Goal: Information Seeking & Learning: Learn about a topic

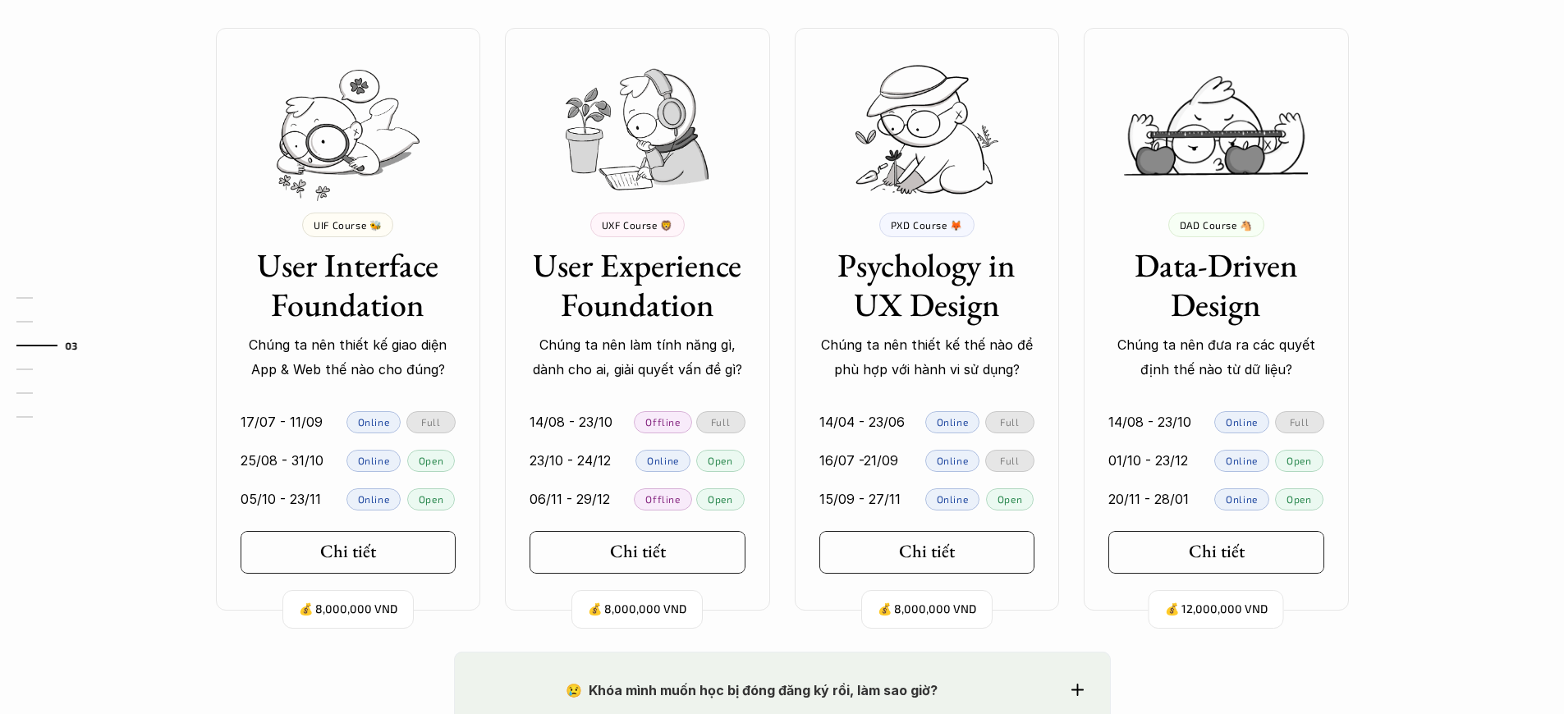
click at [347, 357] on p "Chúng ta nên thiết kế giao diện App & Web thế nào cho đúng?" at bounding box center [349, 358] width 216 height 50
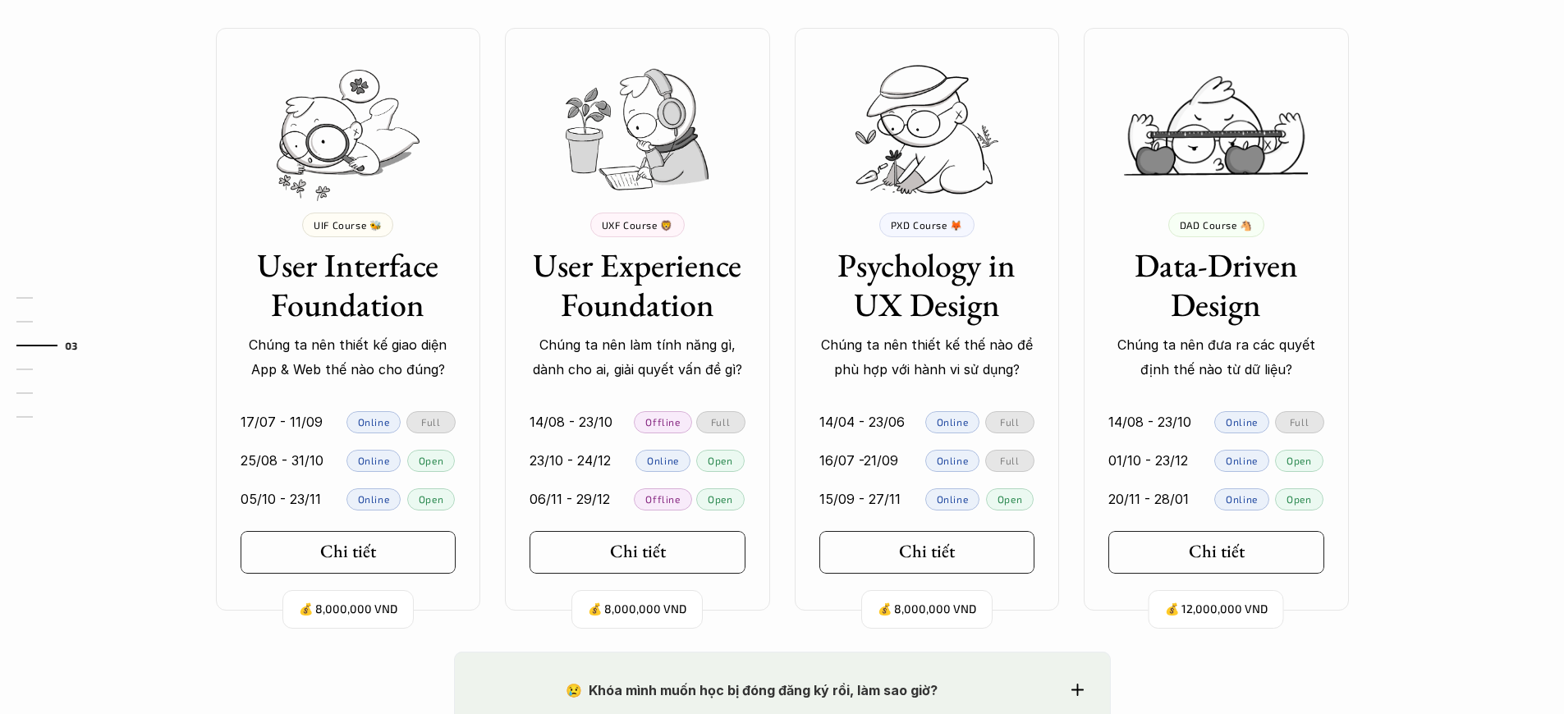
click at [347, 357] on p "Chúng ta nên thiết kế giao diện App & Web thế nào cho đúng?" at bounding box center [349, 358] width 216 height 50
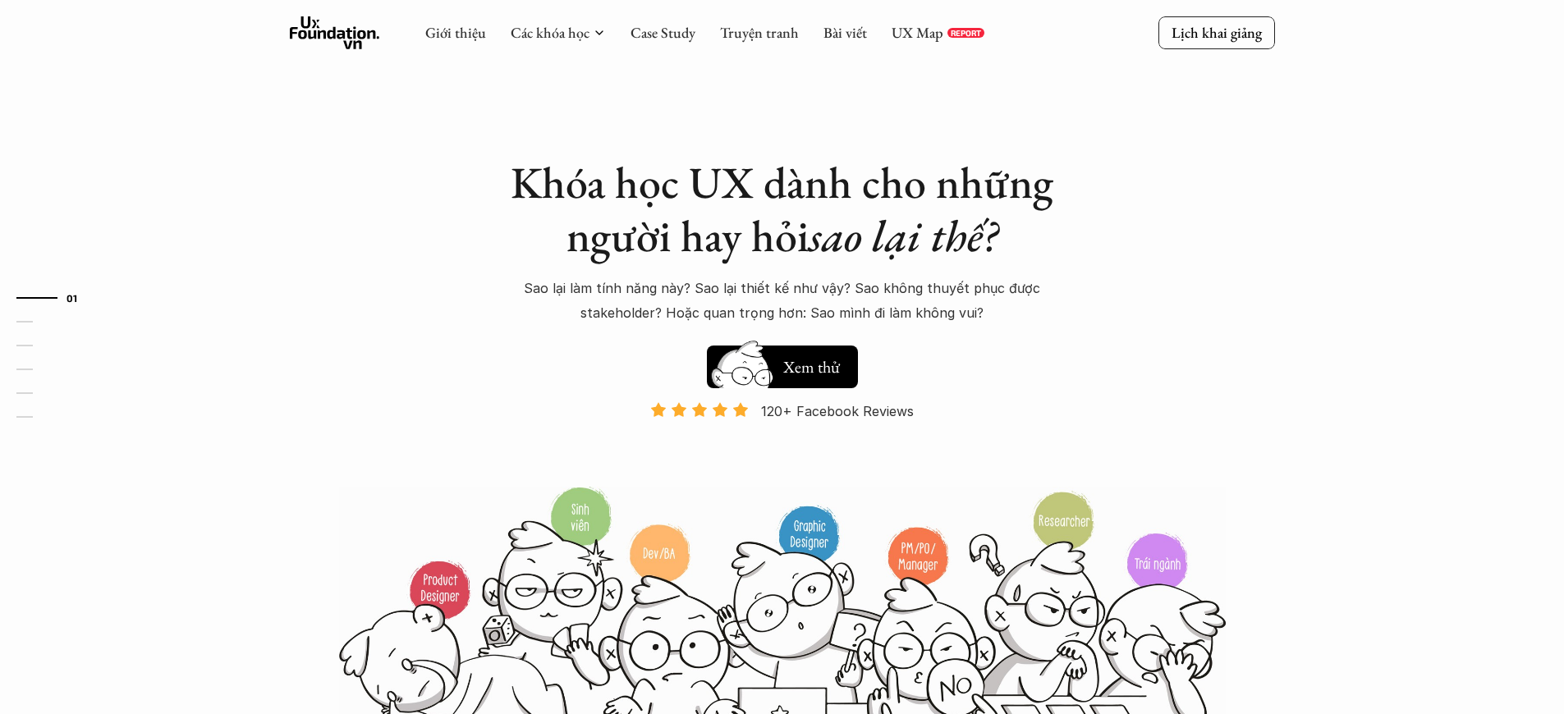
click at [837, 411] on p "120+ Facebook Reviews" at bounding box center [837, 411] width 153 height 25
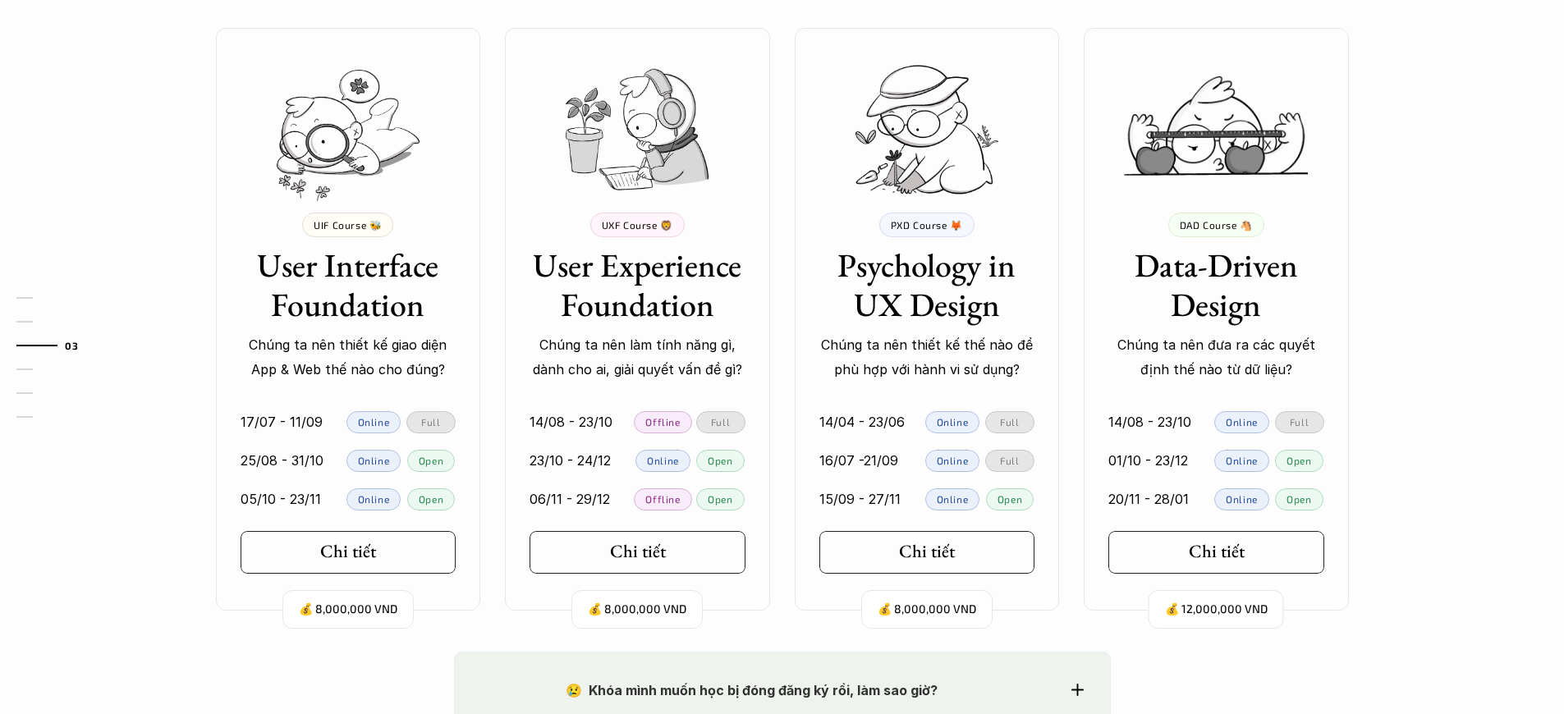
click at [347, 357] on p "Chúng ta nên thiết kế giao diện App & Web thế nào cho đúng?" at bounding box center [349, 358] width 216 height 50
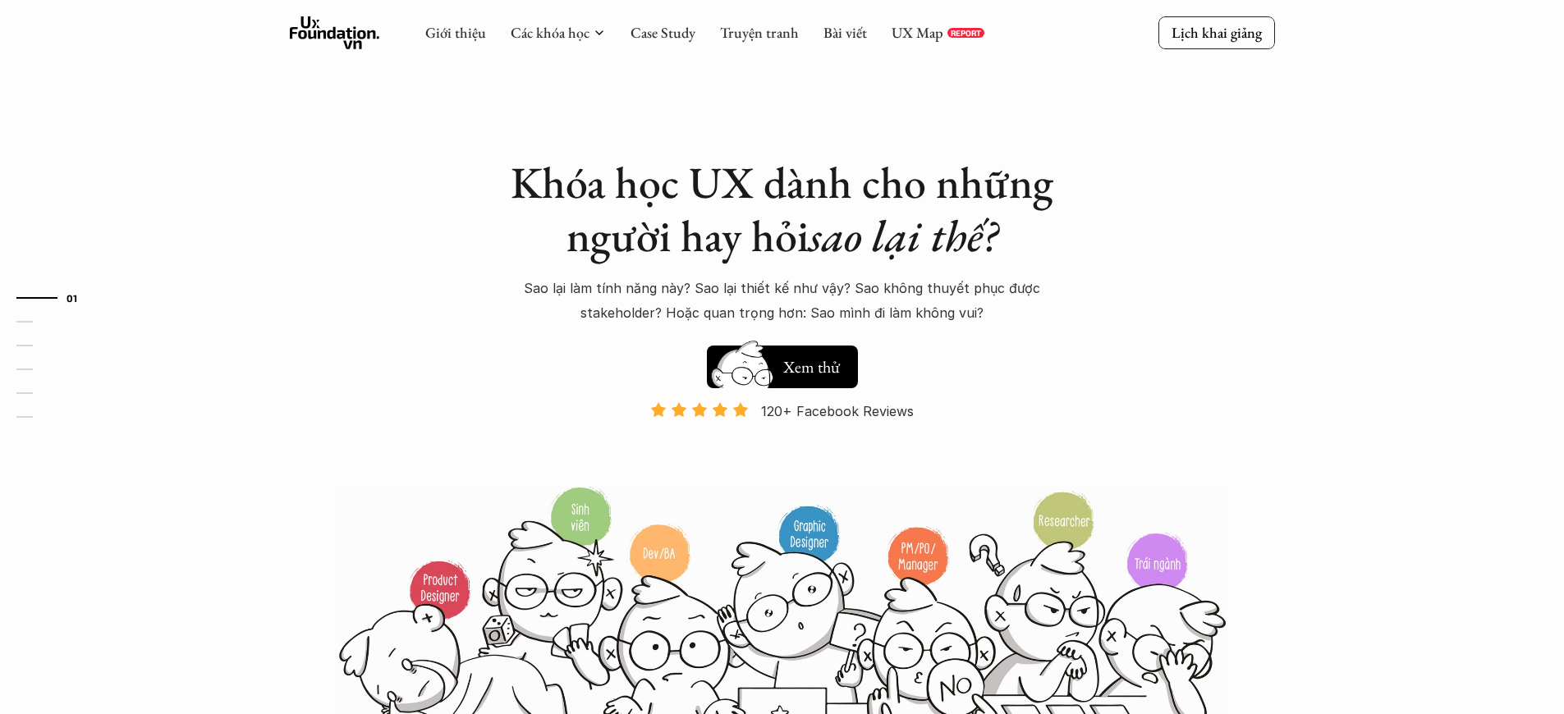
click at [837, 411] on p "120+ Facebook Reviews" at bounding box center [837, 411] width 153 height 25
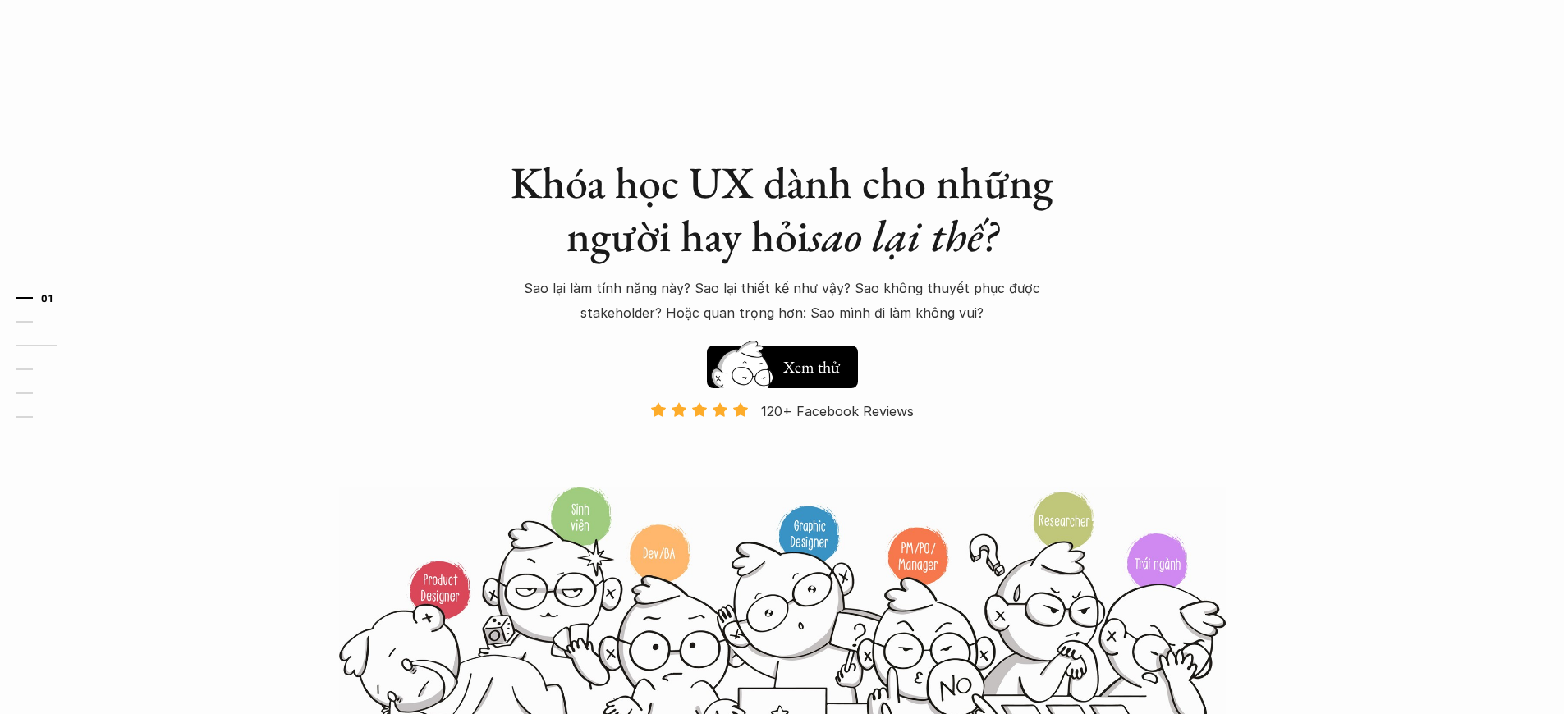
scroll to position [1505, 0]
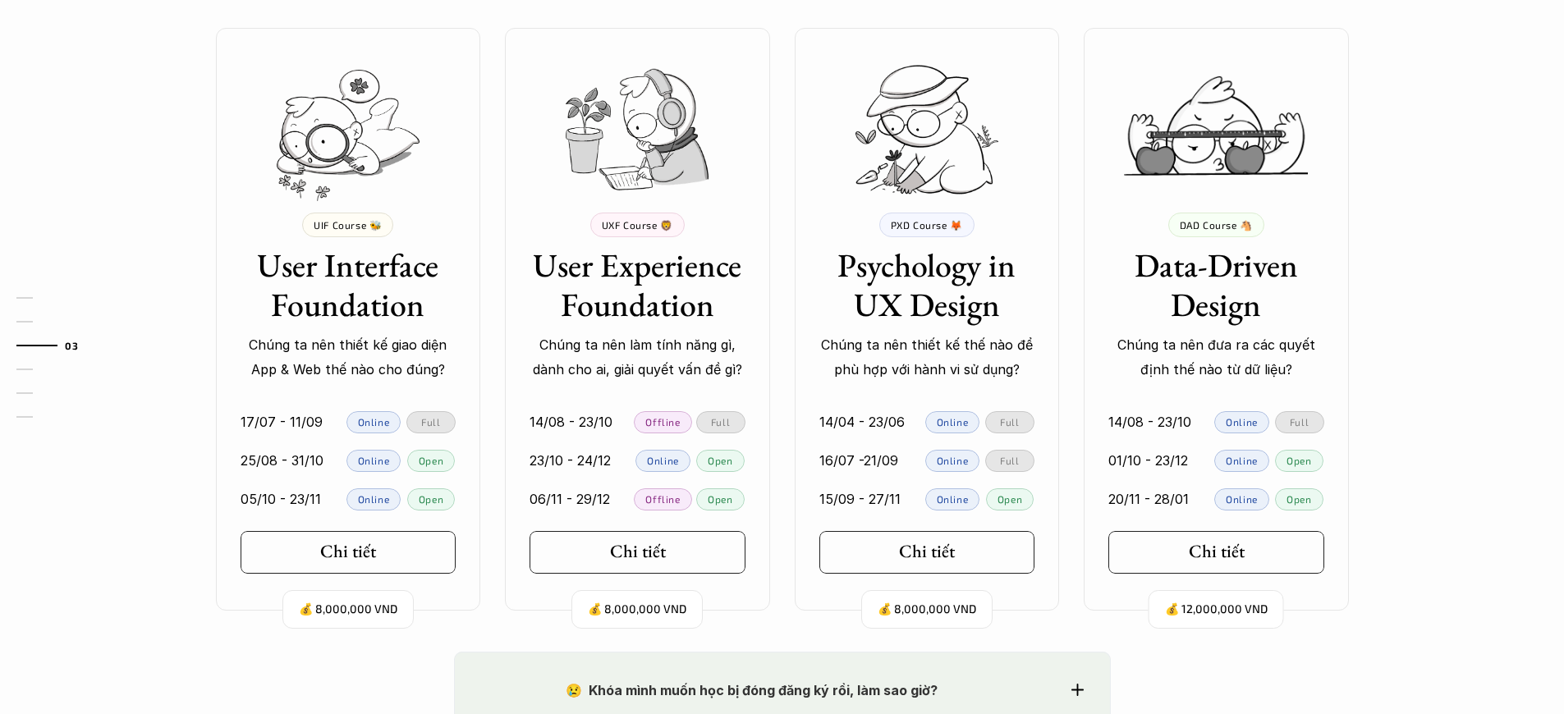
click at [347, 357] on p "Chúng ta nên thiết kế giao diện App & Web thế nào cho đúng?" at bounding box center [349, 358] width 216 height 50
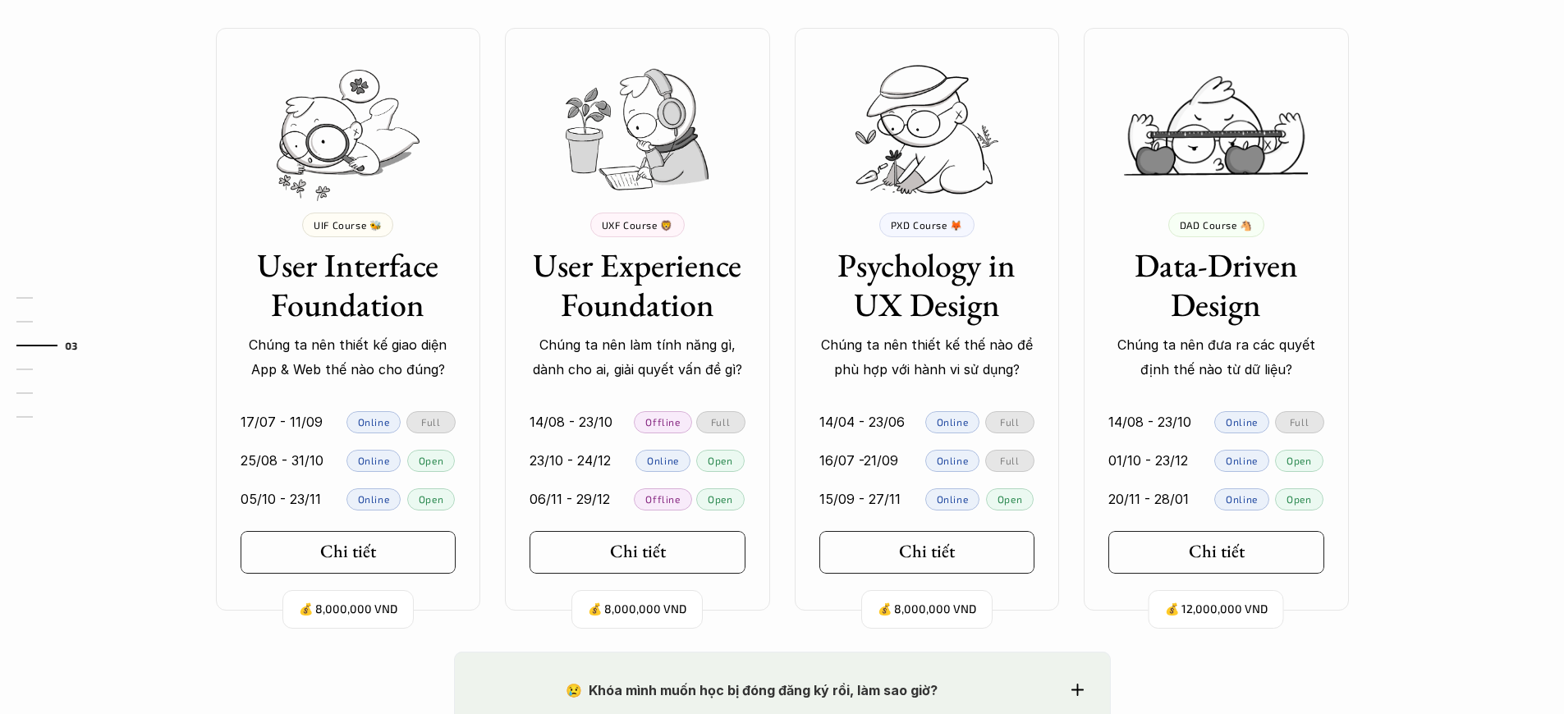
click at [347, 357] on p "Chúng ta nên thiết kế giao diện App & Web thế nào cho đúng?" at bounding box center [349, 358] width 216 height 50
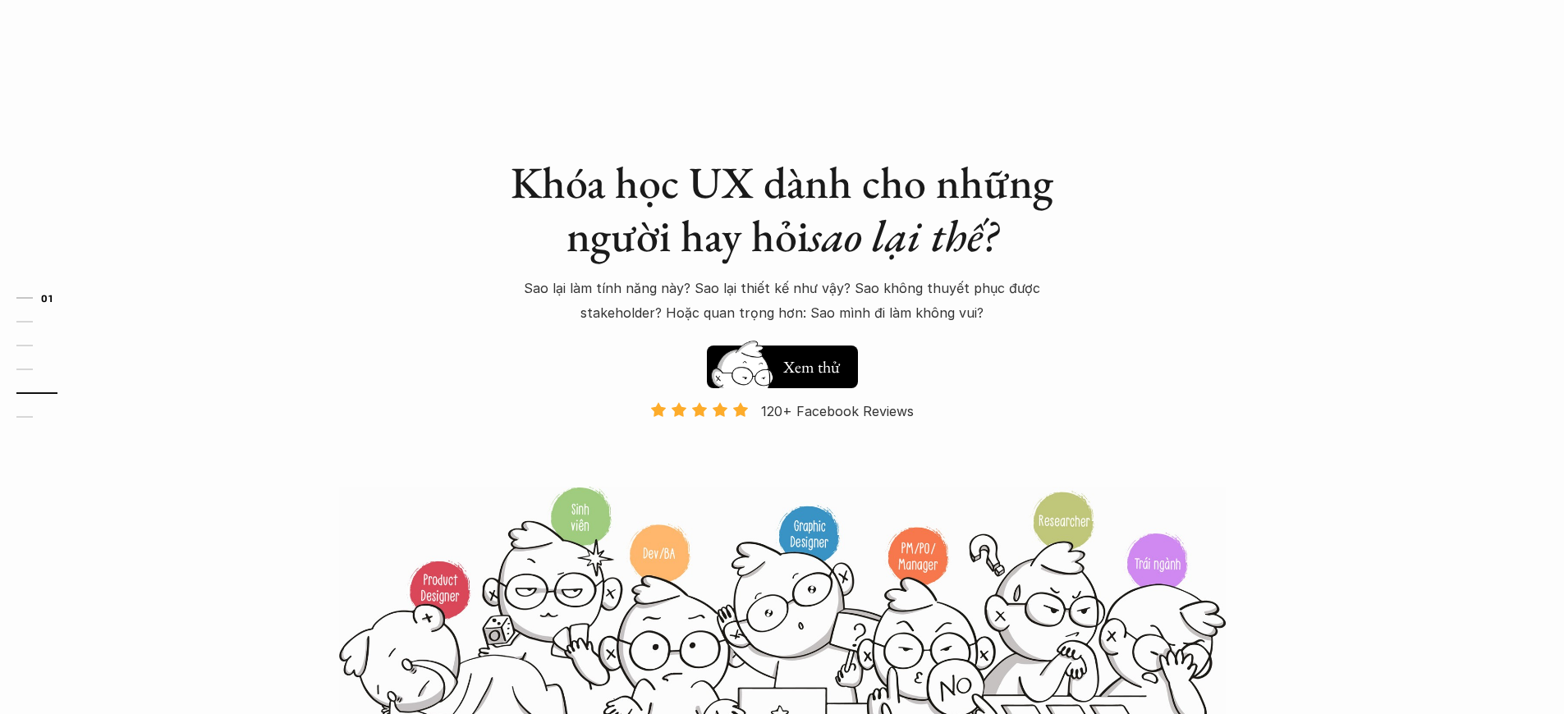
scroll to position [4401, 0]
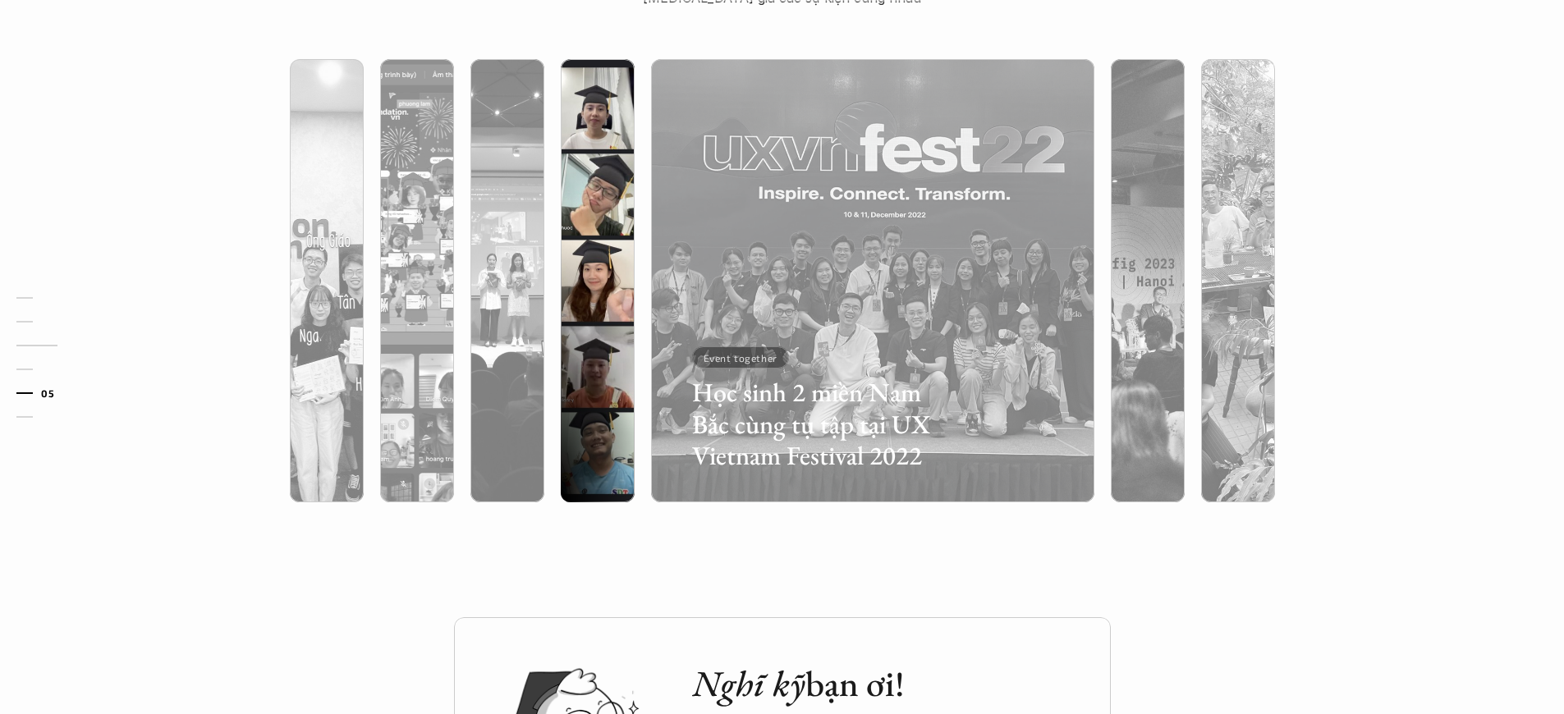
scroll to position [1505, 0]
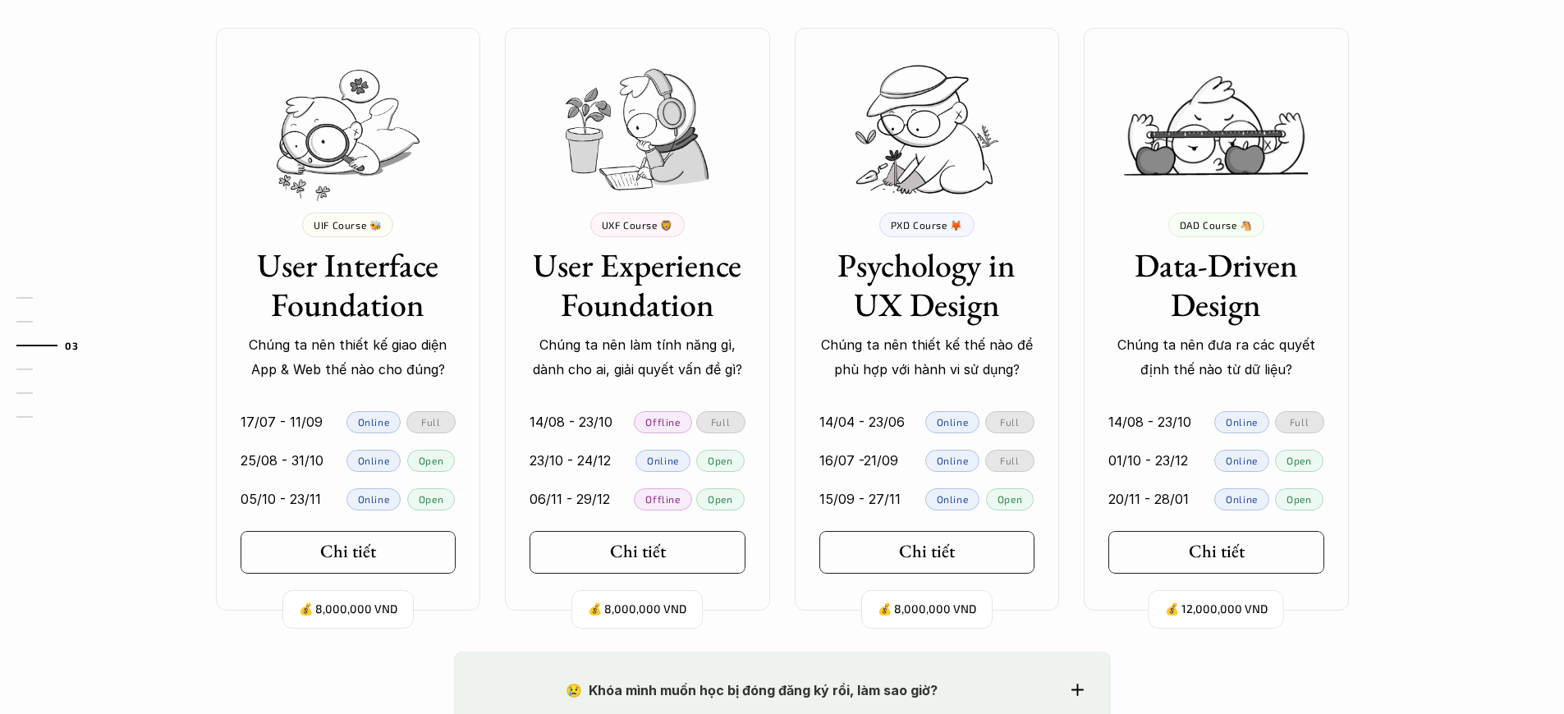
click at [347, 357] on p "Chúng ta nên thiết kế giao diện App & Web thế nào cho đúng?" at bounding box center [349, 358] width 216 height 50
